Goal: Task Accomplishment & Management: Use online tool/utility

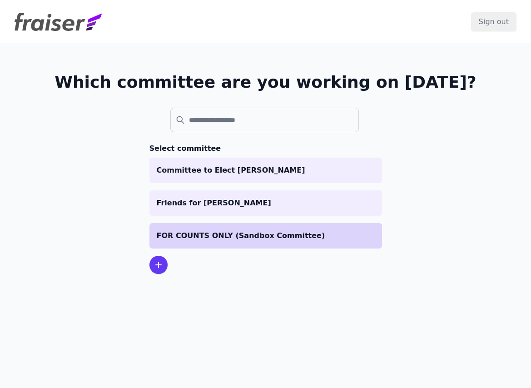
click at [200, 237] on p "FOR COUNTS ONLY (Sandbox Committee)" at bounding box center [266, 235] width 218 height 11
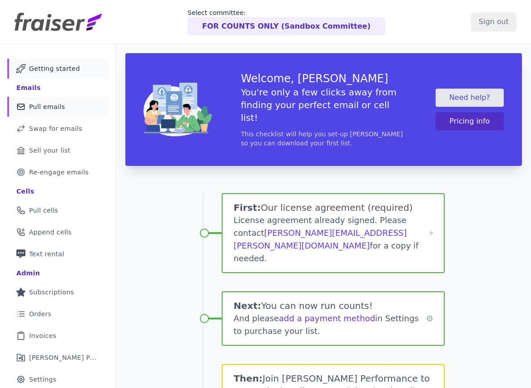
click at [51, 109] on span "Pull emails" at bounding box center [47, 106] width 36 height 9
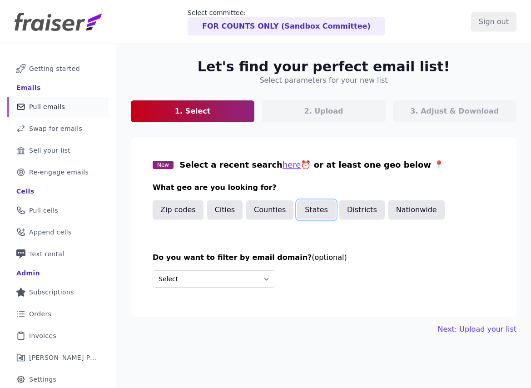
click at [321, 218] on button "States" at bounding box center [316, 209] width 39 height 19
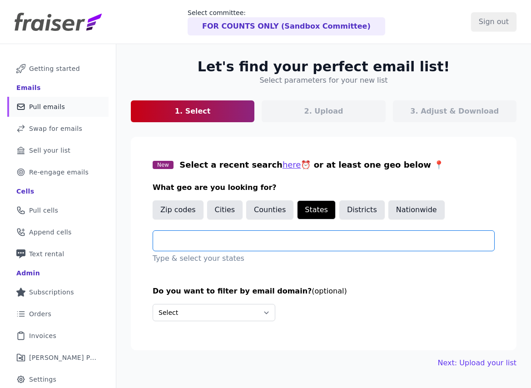
click at [229, 244] on input "text" at bounding box center [327, 240] width 334 height 11
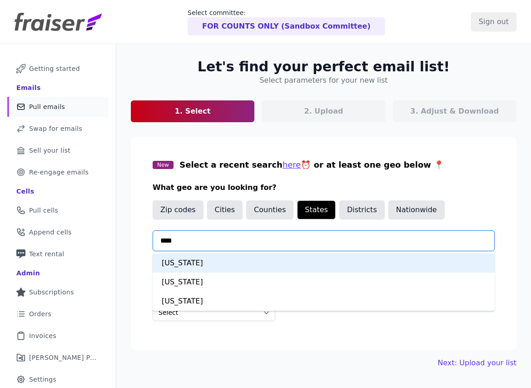
type input "*****"
click at [254, 257] on div "North Carolina" at bounding box center [324, 262] width 342 height 19
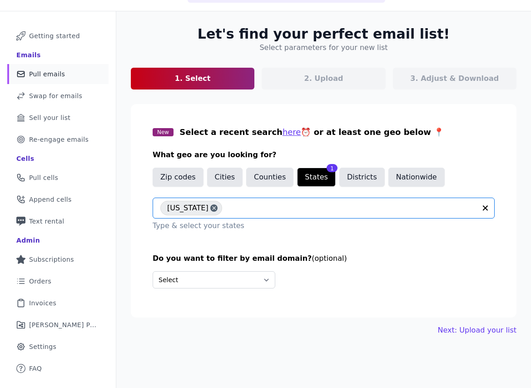
scroll to position [40, 0]
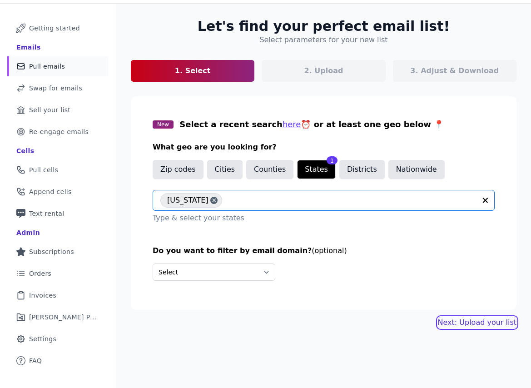
click at [455, 317] on link "Next: Upload your list" at bounding box center [477, 322] width 79 height 11
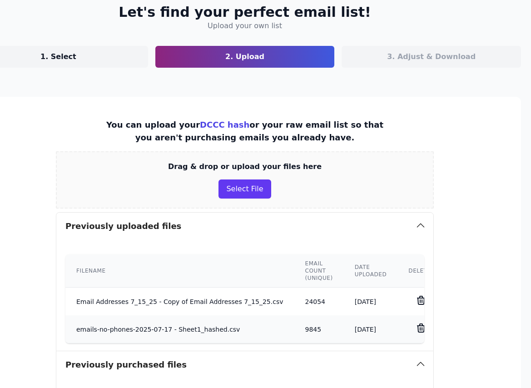
scroll to position [55, 162]
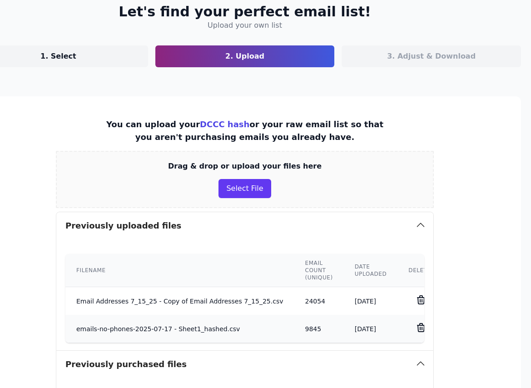
click at [357, 301] on td "7/22/2025" at bounding box center [371, 301] width 54 height 28
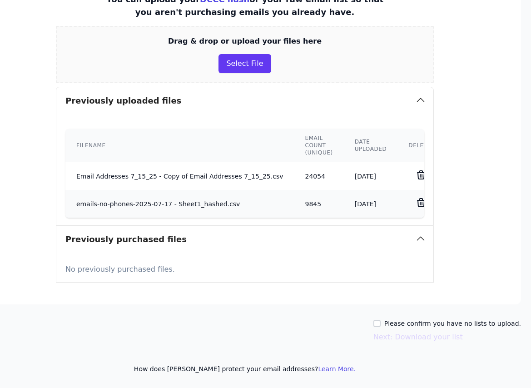
scroll to position [0, 162]
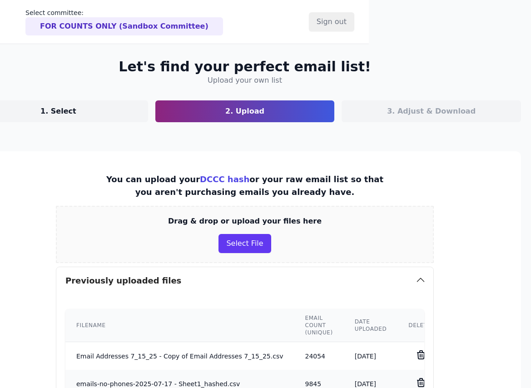
click at [231, 355] on td "Email Addresses 7_15_25 - Copy of Email Addresses 7_15_25.csv" at bounding box center [179, 356] width 228 height 28
click at [113, 355] on td "Email Addresses 7_15_25 - Copy of Email Addresses 7_15_25.csv" at bounding box center [179, 356] width 228 height 28
click at [350, 351] on td "7/22/2025" at bounding box center [371, 356] width 54 height 28
click at [302, 356] on td "24054" at bounding box center [318, 356] width 49 height 28
click at [235, 373] on td "emails-no-phones-2025-07-17 - Sheet1_hashed.csv" at bounding box center [179, 384] width 228 height 28
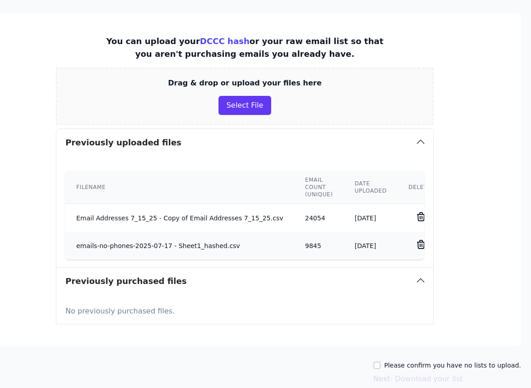
scroll to position [180, 162]
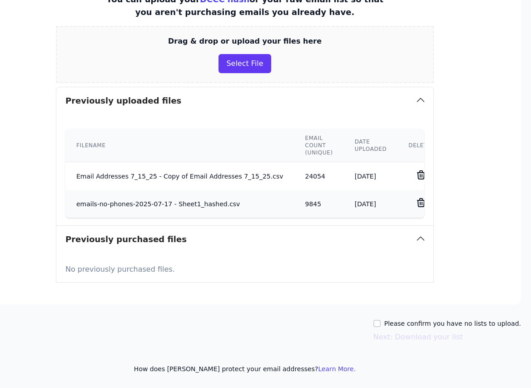
click at [91, 203] on td "emails-no-phones-2025-07-17 - Sheet1_hashed.csv" at bounding box center [179, 204] width 228 height 28
click at [92, 202] on td "emails-no-phones-2025-07-17 - Sheet1_hashed.csv" at bounding box center [179, 204] width 228 height 28
click at [98, 163] on td "Email Addresses 7_15_25 - Copy of Email Addresses 7_15_25.csv" at bounding box center [179, 176] width 228 height 28
click at [225, 70] on button "Select File" at bounding box center [244, 63] width 52 height 19
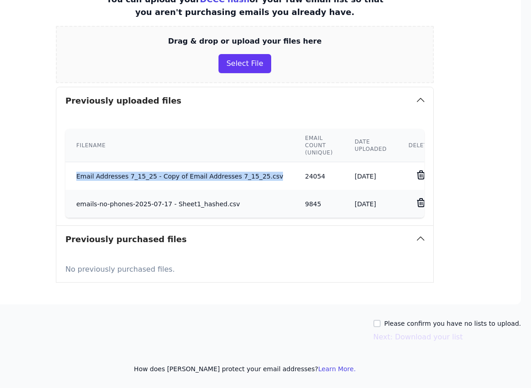
drag, startPoint x: 73, startPoint y: 176, endPoint x: 263, endPoint y: 178, distance: 189.8
click at [263, 178] on td "Email Addresses 7_15_25 - Copy of Email Addresses 7_15_25.csv" at bounding box center [179, 176] width 228 height 28
copy td "Email Addresses 7_15_25 - Copy of Email Addresses 7_15_25.csv"
click at [248, 60] on button "Select File" at bounding box center [244, 63] width 52 height 19
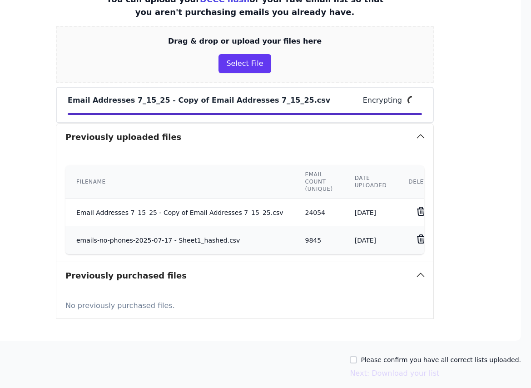
click at [378, 360] on label "Please confirm you have all correct lists uploaded." at bounding box center [441, 359] width 160 height 9
click at [357, 360] on input "Please confirm you have all correct lists uploaded." at bounding box center [353, 359] width 7 height 7
checkbox input "true"
click at [380, 372] on button "Next: Download your list" at bounding box center [394, 373] width 89 height 11
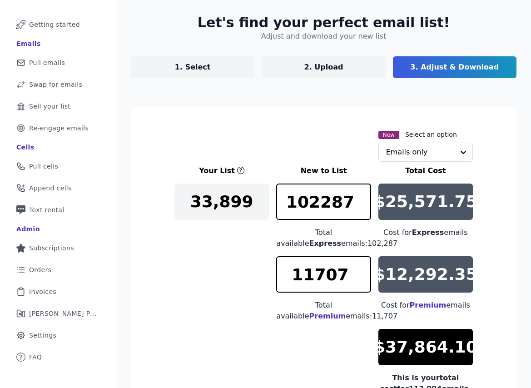
scroll to position [157, 0]
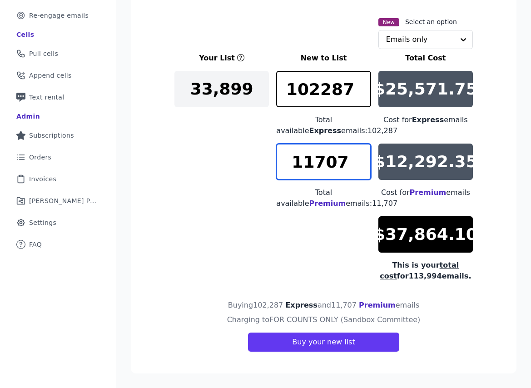
click at [328, 159] on input "11707" at bounding box center [323, 161] width 94 height 36
click at [415, 49] on div "Emails only" at bounding box center [425, 39] width 94 height 19
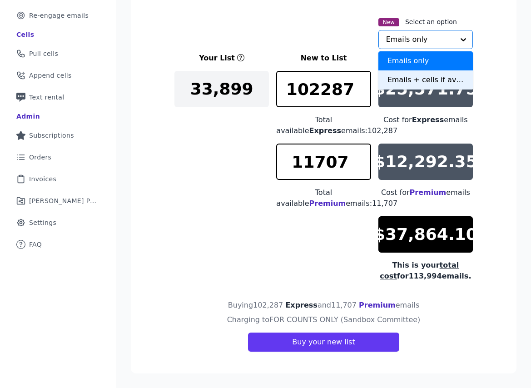
click at [414, 86] on div "Emails + cells if available" at bounding box center [425, 79] width 94 height 19
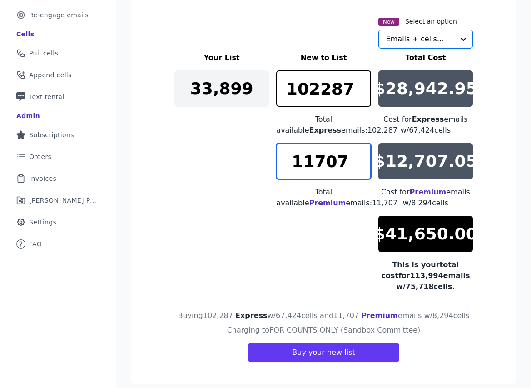
click at [303, 175] on input "11707" at bounding box center [323, 161] width 94 height 36
click at [313, 158] on input "11707" at bounding box center [323, 161] width 94 height 36
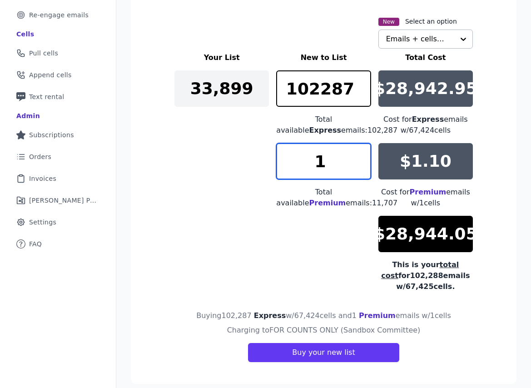
type input "1"
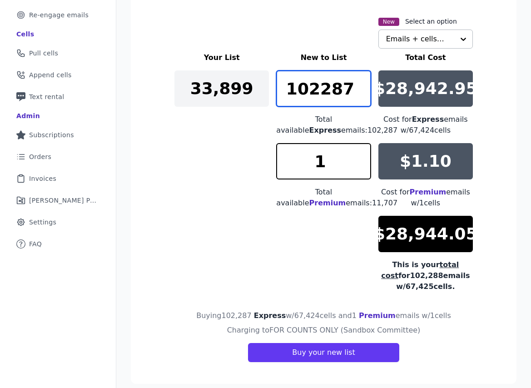
click at [314, 93] on input "102287" at bounding box center [323, 88] width 94 height 36
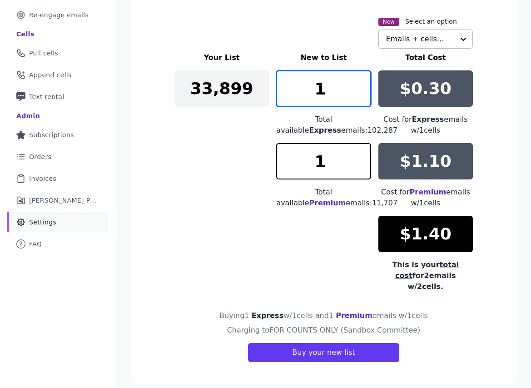
type input "1"
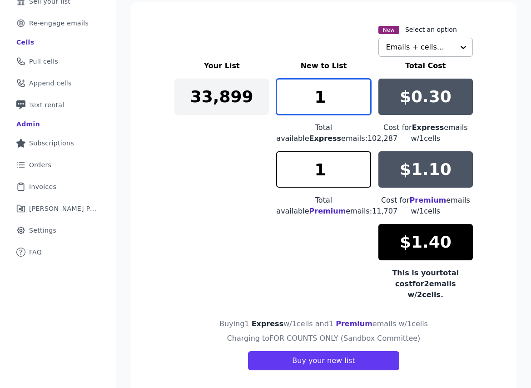
scroll to position [147, 0]
